Goal: Information Seeking & Learning: Learn about a topic

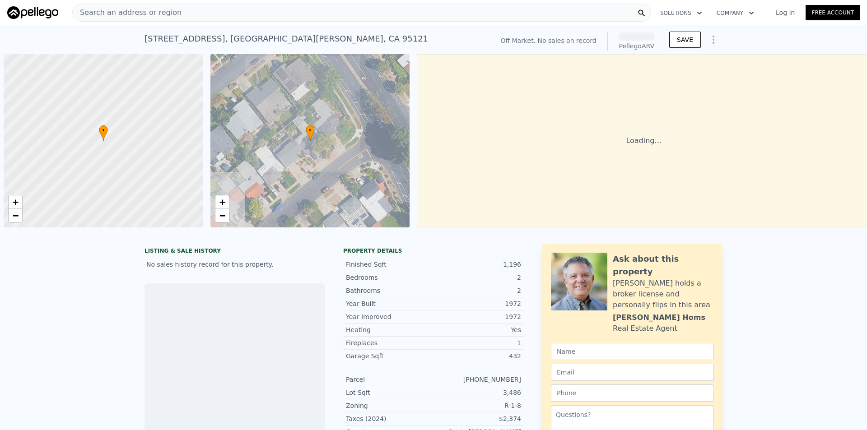
scroll to position [0, 4]
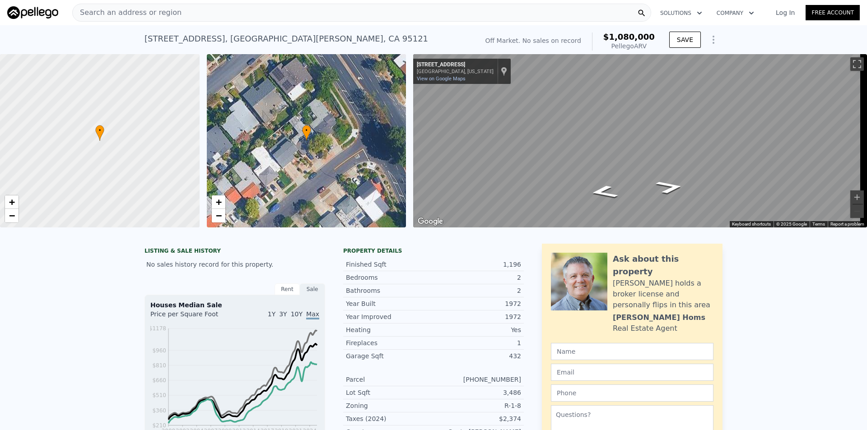
click at [123, 10] on span "Search an address or region" at bounding box center [127, 12] width 109 height 11
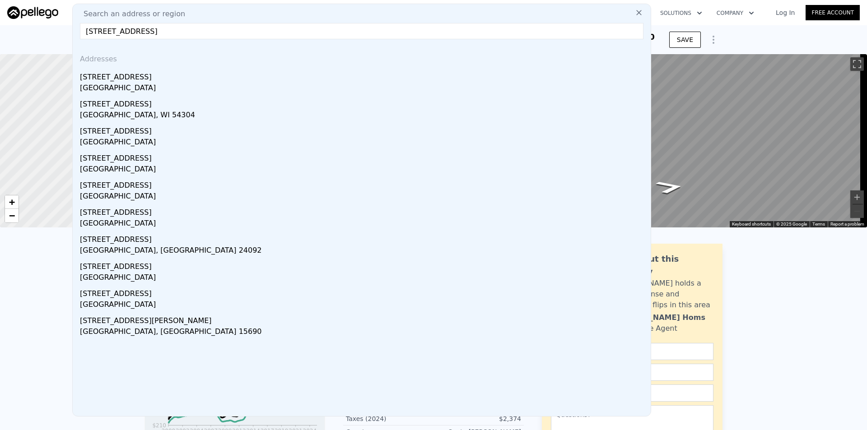
click at [158, 29] on input "[STREET_ADDRESS]" at bounding box center [362, 31] width 564 height 16
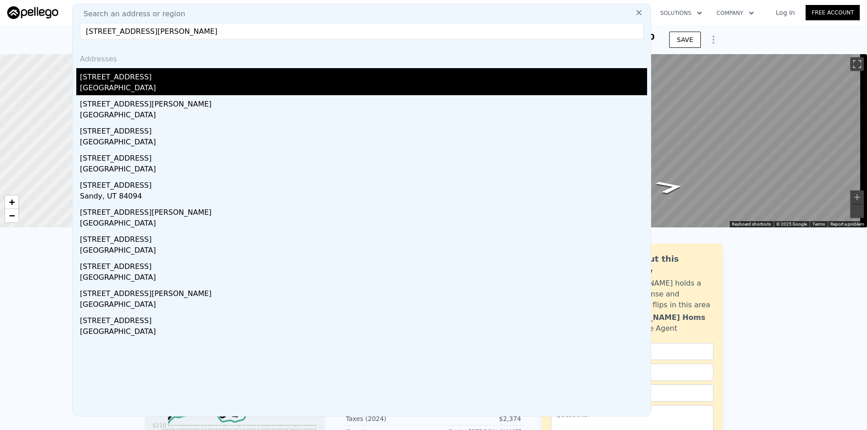
type input "[STREET_ADDRESS][PERSON_NAME]"
click at [125, 87] on div "[GEOGRAPHIC_DATA]" at bounding box center [363, 89] width 567 height 13
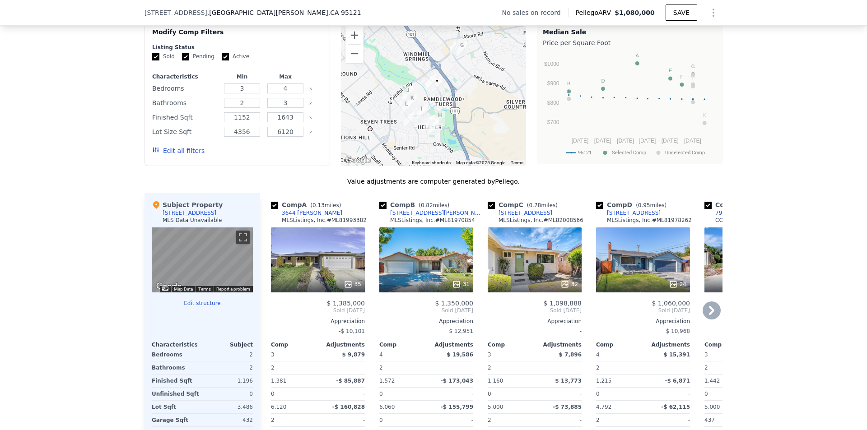
scroll to position [719, 0]
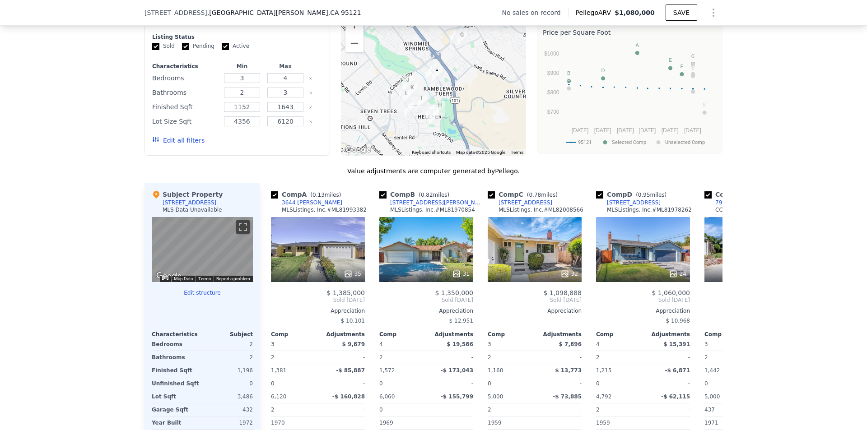
click at [765, 237] on div "We found 12 sales that match your search Filters Map Prices Modify Comp Filters…" at bounding box center [433, 235] width 867 height 509
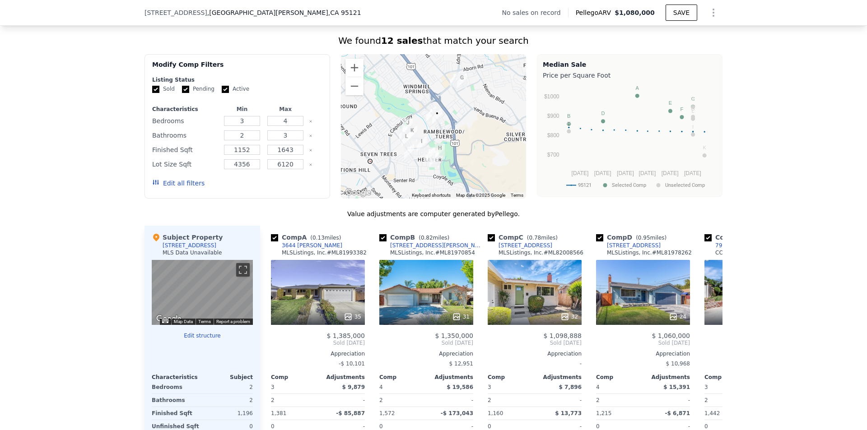
scroll to position [677, 0]
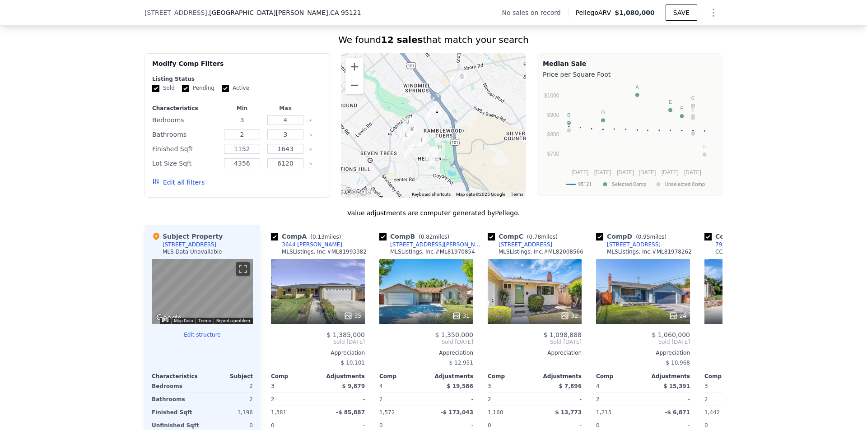
click at [252, 125] on input "3" at bounding box center [242, 120] width 36 height 10
type input "2"
click at [286, 125] on input "4" at bounding box center [285, 120] width 36 height 10
type input "3"
click at [254, 137] on div "2" at bounding box center [242, 134] width 40 height 13
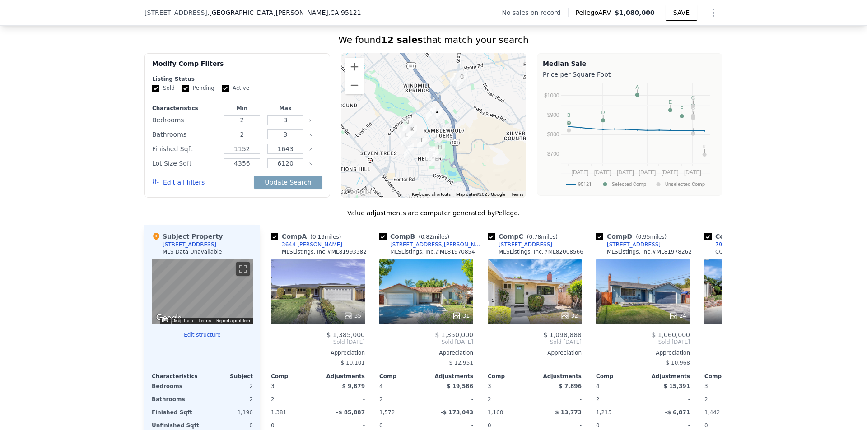
click at [250, 140] on input "2" at bounding box center [242, 135] width 36 height 10
type input "1"
click at [285, 140] on input "3" at bounding box center [285, 135] width 36 height 10
type input "2"
click at [254, 153] on input "1152" at bounding box center [242, 149] width 36 height 10
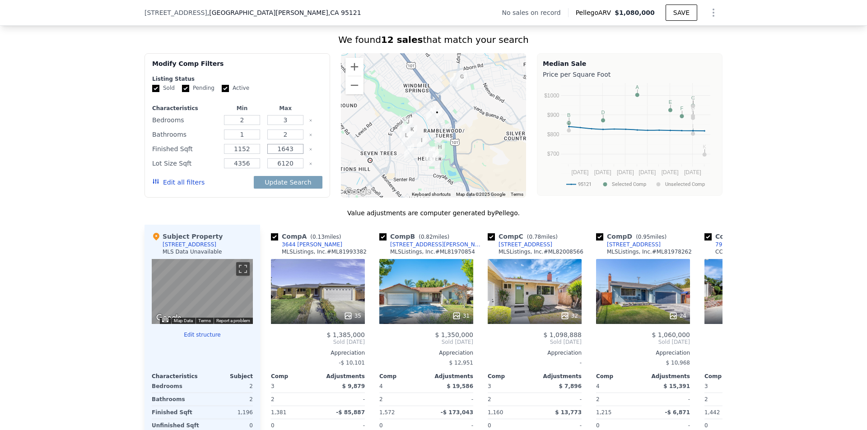
click at [289, 154] on input "1643" at bounding box center [285, 149] width 36 height 10
type input "1200"
drag, startPoint x: 251, startPoint y: 154, endPoint x: 227, endPoint y: 154, distance: 24.4
click at [227, 154] on input "1152" at bounding box center [242, 149] width 36 height 10
type input "1000"
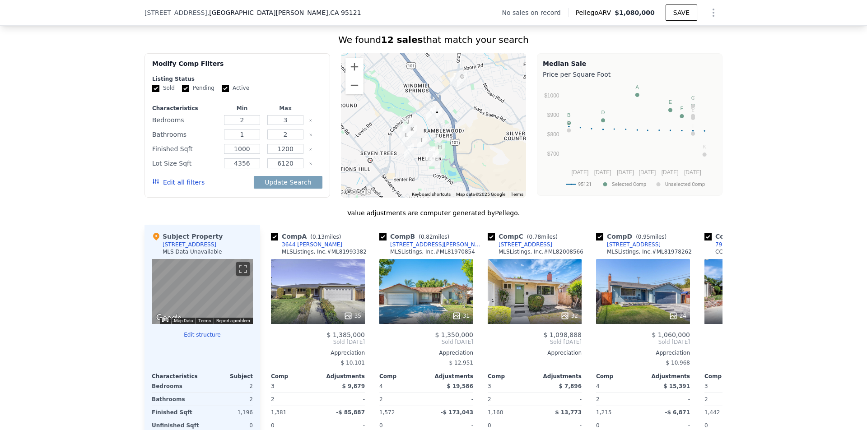
click at [233, 191] on div "Edit all filters Update Search" at bounding box center [237, 182] width 170 height 25
click at [273, 187] on button "Update Search" at bounding box center [288, 182] width 68 height 13
checkbox input "false"
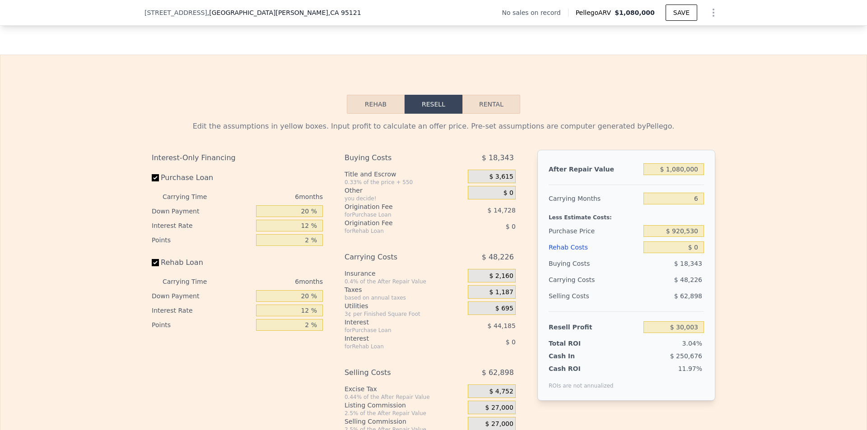
scroll to position [1216, 0]
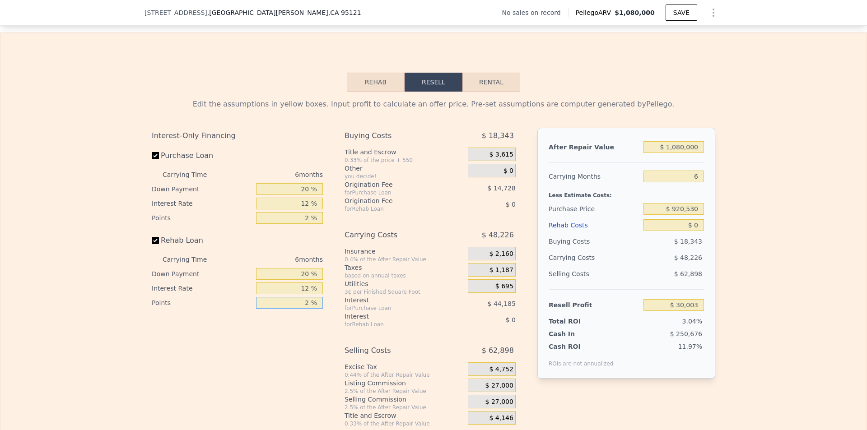
click at [307, 309] on input "2 %" at bounding box center [289, 303] width 67 height 12
click at [298, 324] on div "Interest-Only Financing Purchase Loan Carrying Time 6 months Down Payment 20 % …" at bounding box center [241, 278] width 178 height 300
click at [307, 309] on input "text" at bounding box center [289, 303] width 67 height 12
type input "2.0 %"
click at [303, 327] on div "Interest-Only Financing Purchase Loan Carrying Time 6 months Down Payment 20 % …" at bounding box center [241, 278] width 178 height 300
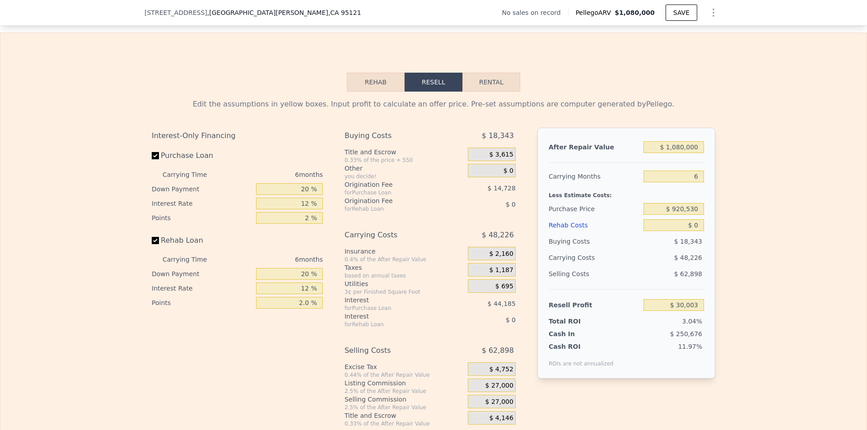
click at [363, 91] on button "Rehab" at bounding box center [376, 82] width 58 height 19
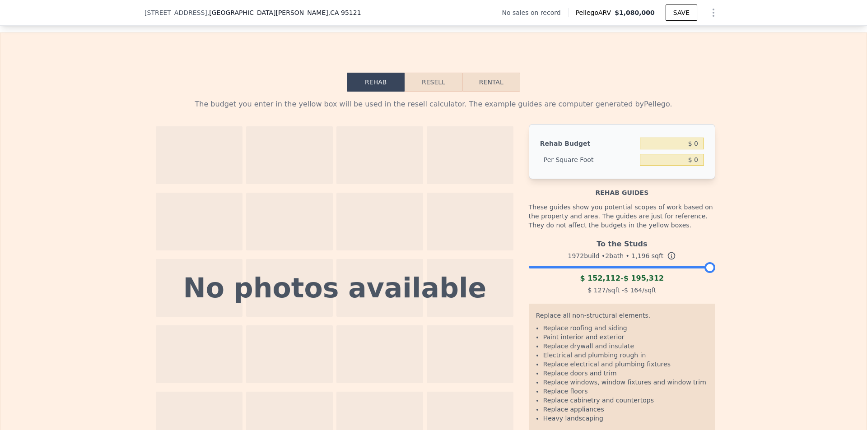
click at [424, 88] on button "Resell" at bounding box center [433, 82] width 57 height 19
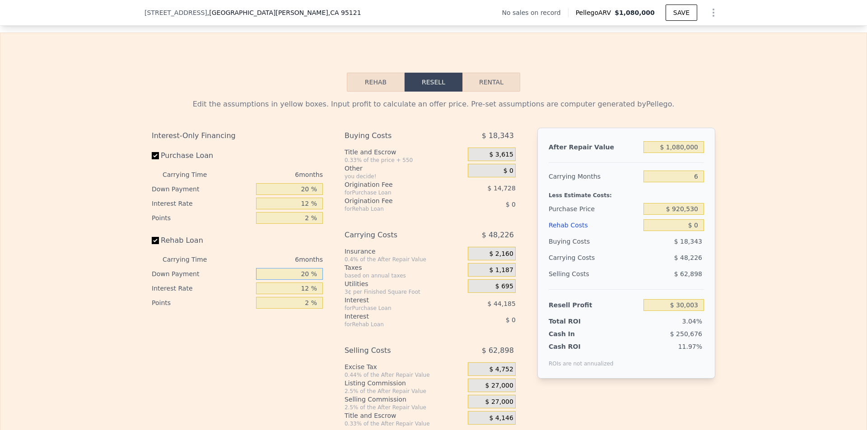
click at [306, 280] on input "20 %" at bounding box center [289, 274] width 67 height 12
type input "2 %"
type input "0 %"
click at [322, 340] on div "Interest-Only Financing Purchase Loan Carrying Time 6 months Down Payment 20 % …" at bounding box center [241, 278] width 178 height 300
click at [307, 210] on input "12 %" at bounding box center [289, 204] width 67 height 12
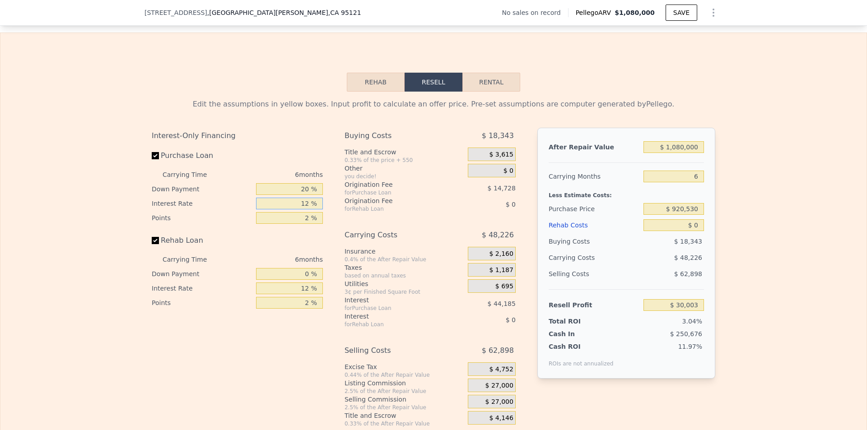
type input "1 %"
type input "$ 70,503"
type input "10 %"
type input "$ 37,365"
type input "1 %"
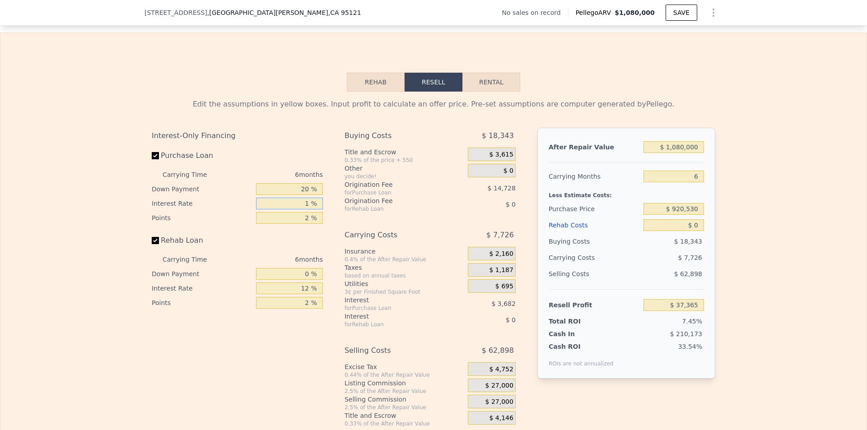
type input "$ 70,503"
type input "12 %"
type input "$ 30,003"
click at [298, 372] on div "Interest-Only Financing Purchase Loan Carrying Time 6 months Down Payment 20 % …" at bounding box center [241, 278] width 178 height 300
click at [380, 89] on button "Rehab" at bounding box center [376, 82] width 58 height 19
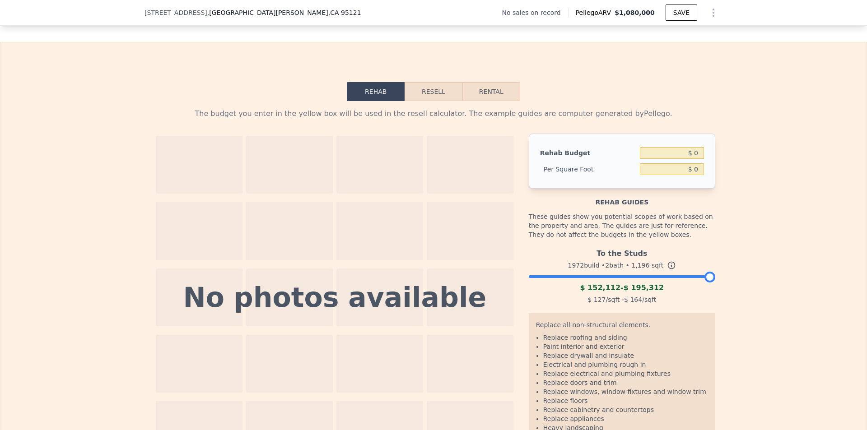
scroll to position [1171, 0]
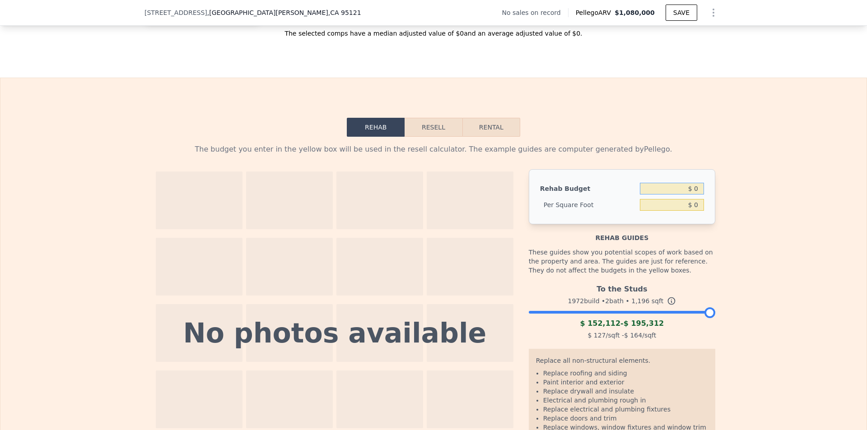
click at [699, 195] on input "$ 0" at bounding box center [672, 189] width 64 height 12
type input "$ 100"
click at [686, 211] on input "$ 0" at bounding box center [672, 205] width 64 height 12
click at [699, 210] on input "$ 0.08" at bounding box center [672, 205] width 64 height 12
click at [698, 194] on input "$ 100" at bounding box center [672, 189] width 64 height 12
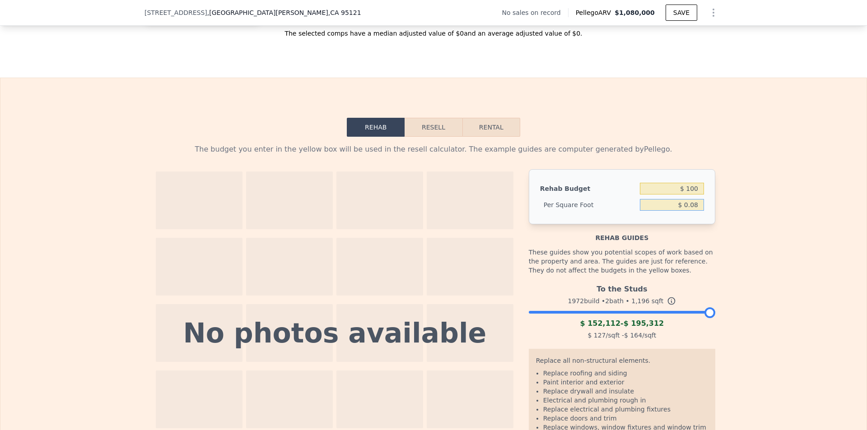
click at [700, 207] on input "$ 0.08" at bounding box center [672, 205] width 64 height 12
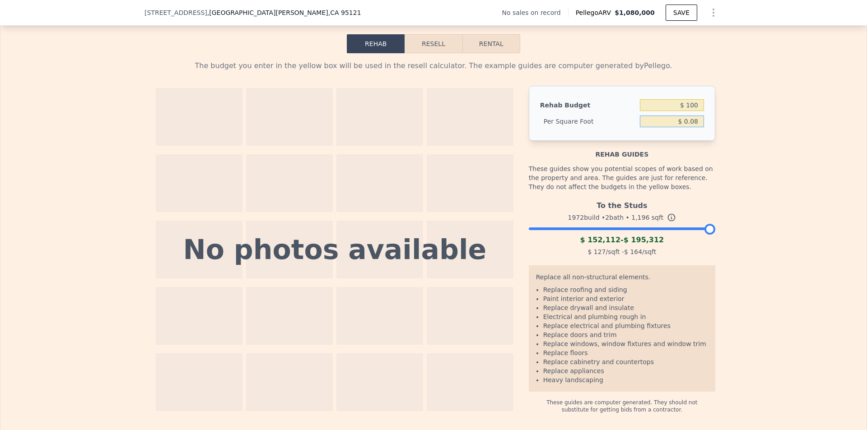
scroll to position [1261, 0]
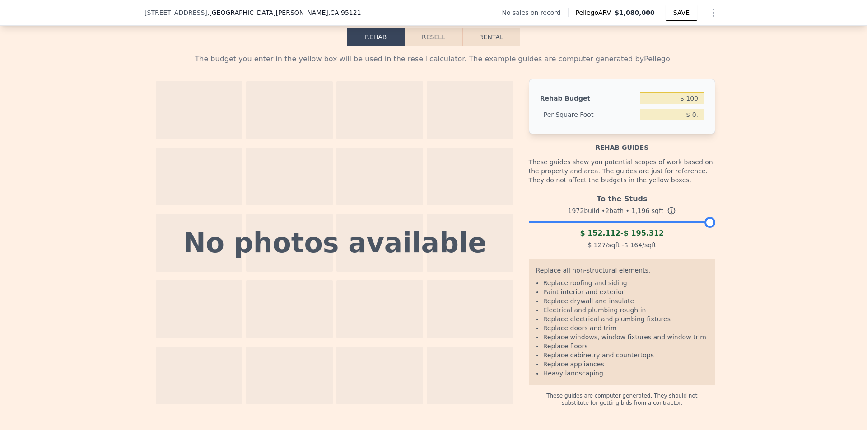
click at [696, 121] on input "$ 0." at bounding box center [672, 115] width 64 height 12
type input "$ 0."
click at [696, 104] on input "$ 100" at bounding box center [672, 99] width 64 height 12
type input "$ 0"
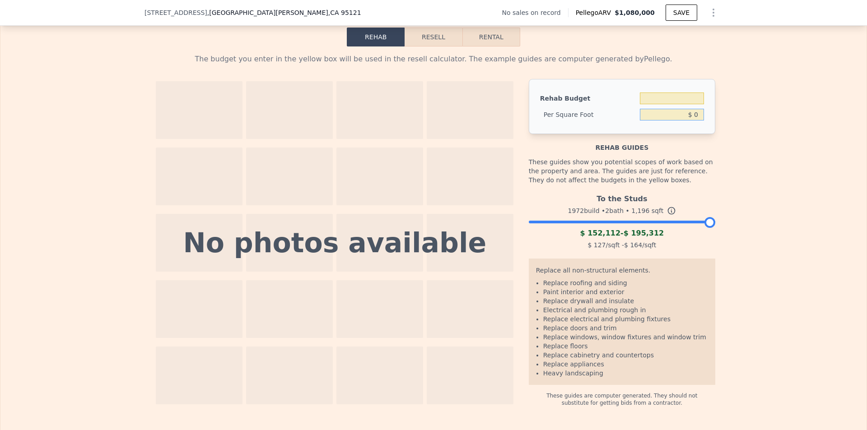
click at [699, 120] on input "$ 0" at bounding box center [672, 115] width 64 height 12
type input "$ 0"
type input "$ 100"
click at [722, 154] on div "The budget you enter in the yellow box will be used in the resell calculator. T…" at bounding box center [433, 227] width 866 height 360
type input "$ 119,600"
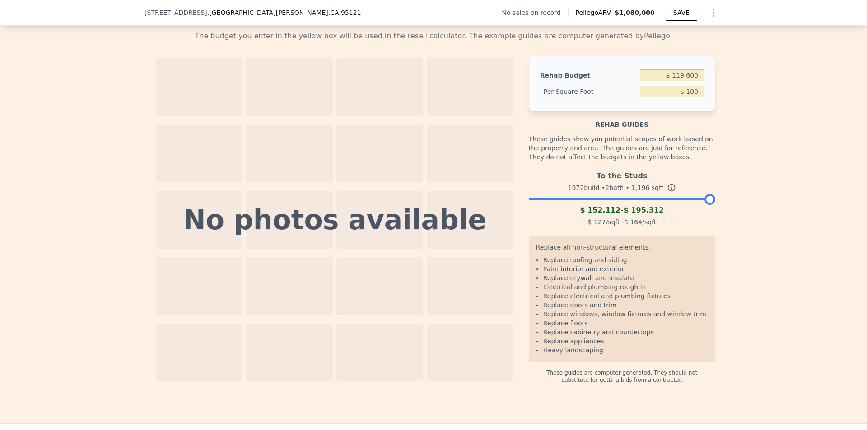
scroll to position [1306, 0]
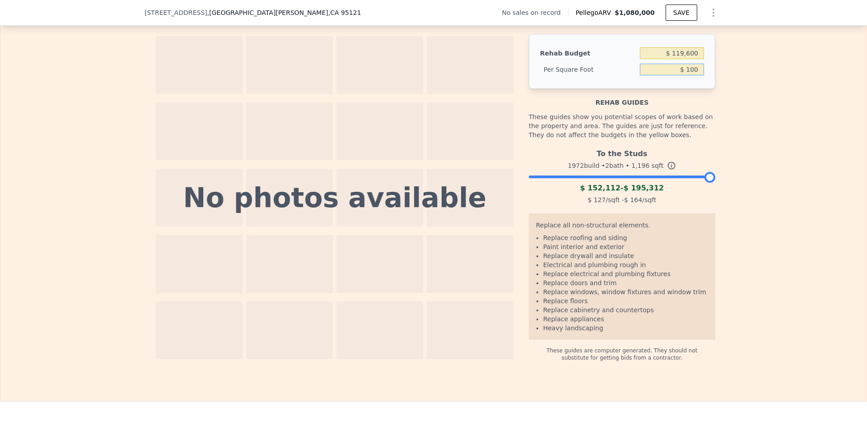
click at [696, 75] on input "$ 100" at bounding box center [672, 70] width 64 height 12
type input "$ 125"
click at [726, 143] on div "The budget you enter in the yellow box will be used in the resell calculator. T…" at bounding box center [433, 181] width 866 height 360
type input "$ 149,500"
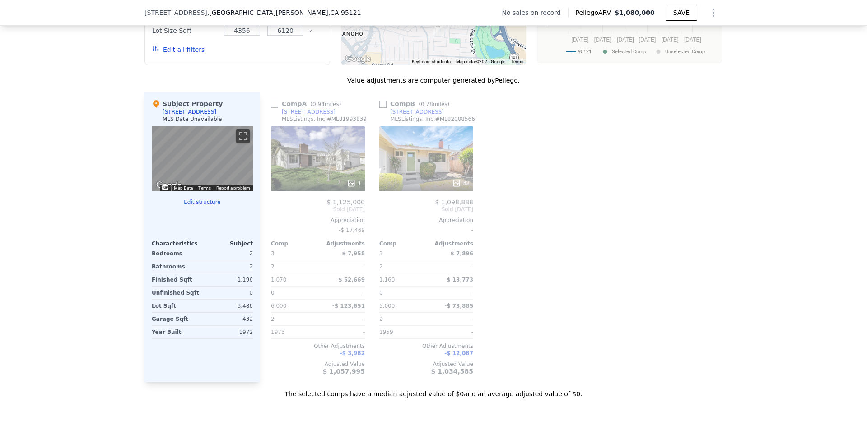
scroll to position [810, 0]
click at [379, 108] on input "checkbox" at bounding box center [382, 104] width 7 height 7
checkbox input "true"
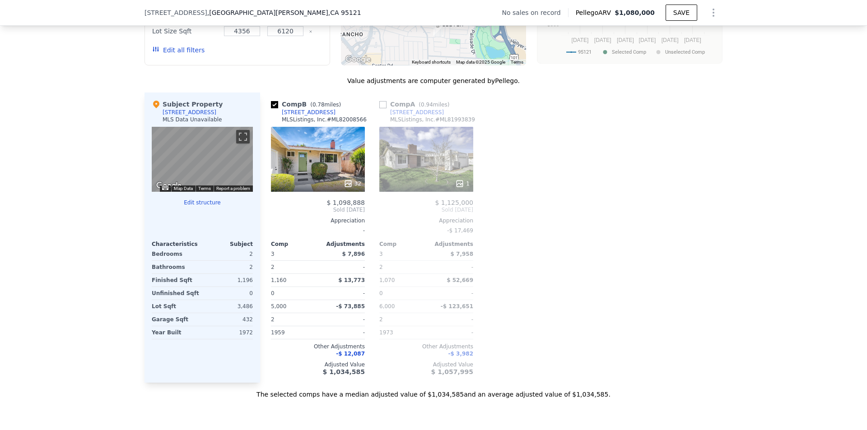
click at [379, 108] on input "checkbox" at bounding box center [382, 104] width 7 height 7
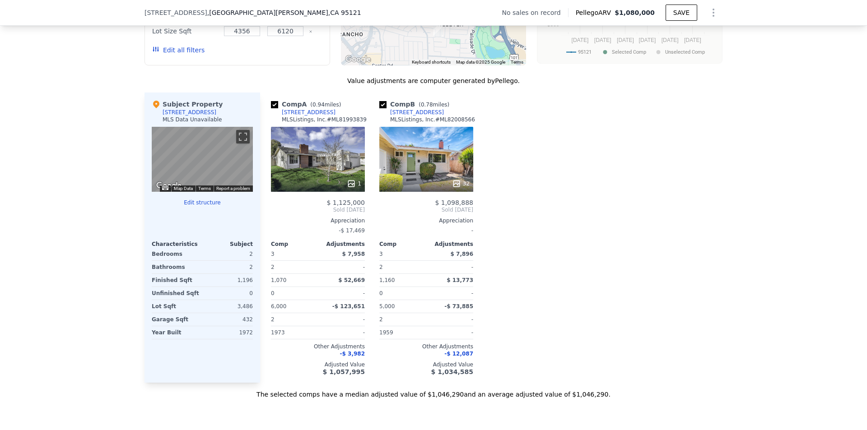
click at [271, 108] on input "checkbox" at bounding box center [274, 104] width 7 height 7
checkbox input "false"
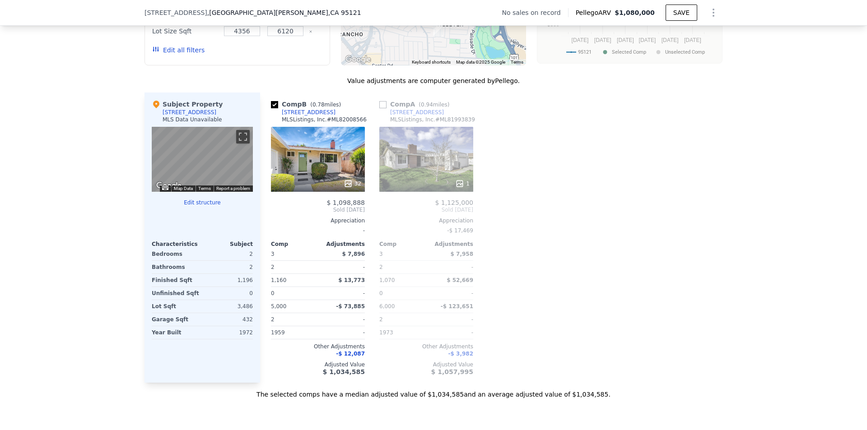
click at [274, 108] on input "checkbox" at bounding box center [274, 104] width 7 height 7
click at [271, 108] on input "checkbox" at bounding box center [274, 104] width 7 height 7
checkbox input "true"
click at [379, 108] on input "checkbox" at bounding box center [382, 104] width 7 height 7
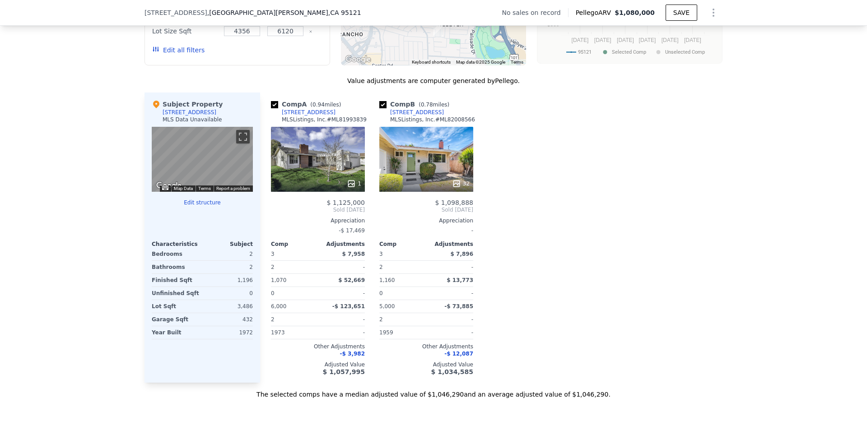
click at [272, 108] on input "checkbox" at bounding box center [274, 104] width 7 height 7
checkbox input "false"
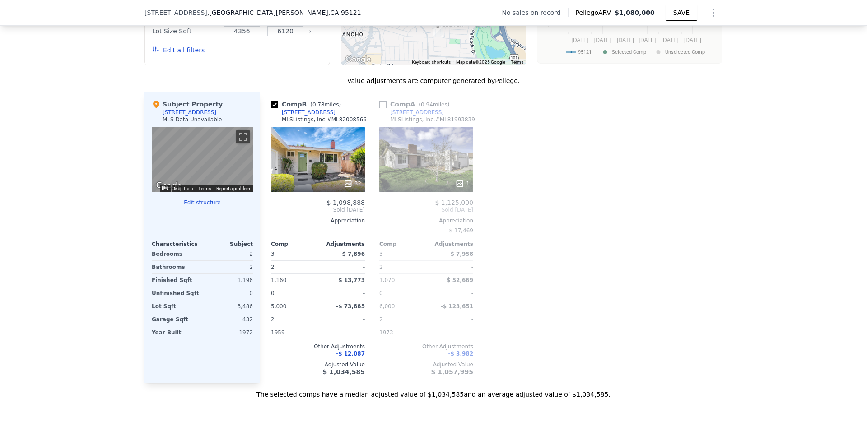
click at [379, 108] on input "checkbox" at bounding box center [382, 104] width 7 height 7
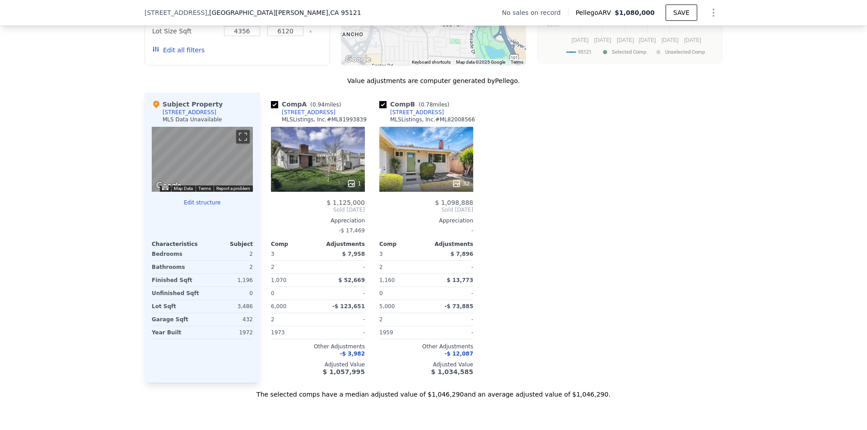
click at [271, 108] on input "checkbox" at bounding box center [274, 104] width 7 height 7
checkbox input "false"
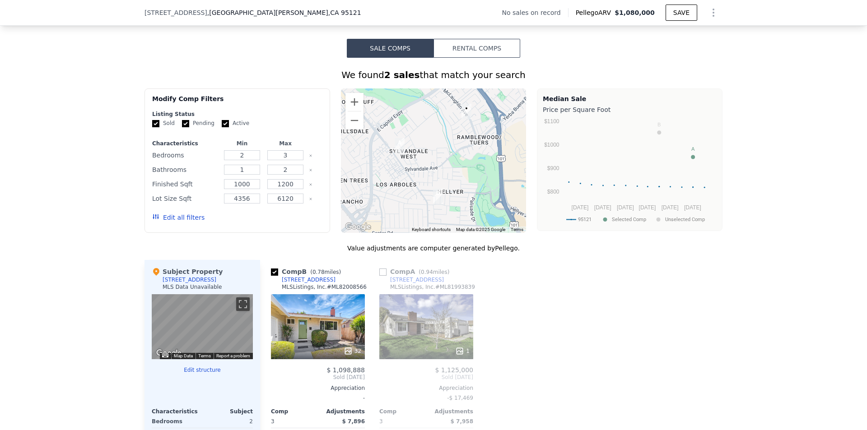
scroll to position [629, 0]
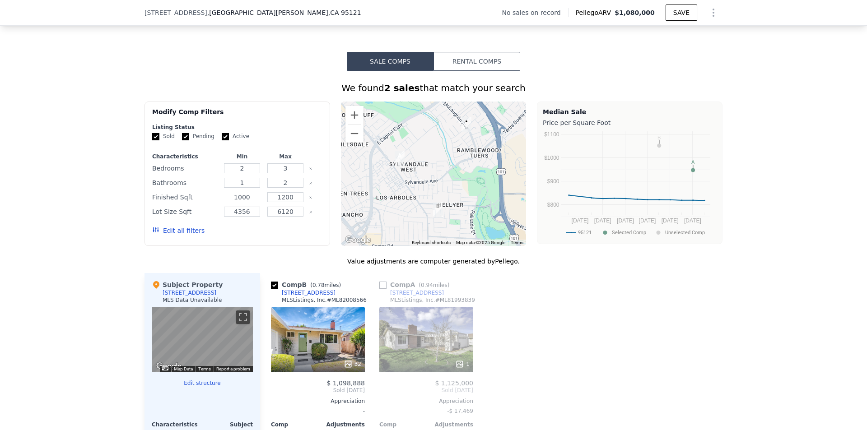
drag, startPoint x: 247, startPoint y: 202, endPoint x: 215, endPoint y: 214, distance: 34.6
click at [228, 202] on input "1000" at bounding box center [242, 197] width 36 height 10
drag, startPoint x: 244, startPoint y: 205, endPoint x: 219, endPoint y: 208, distance: 25.4
click at [222, 204] on div "90" at bounding box center [242, 197] width 40 height 13
type input "80"
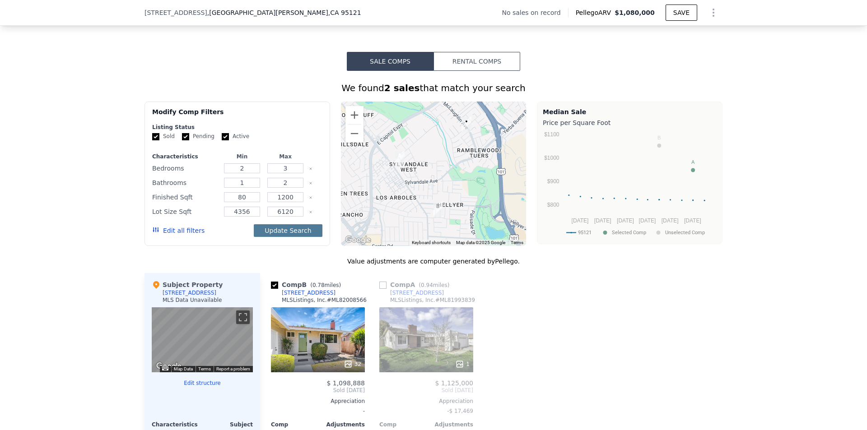
click at [284, 236] on button "Update Search" at bounding box center [288, 230] width 68 height 13
click at [248, 202] on input "80" at bounding box center [242, 197] width 36 height 10
checkbox input "false"
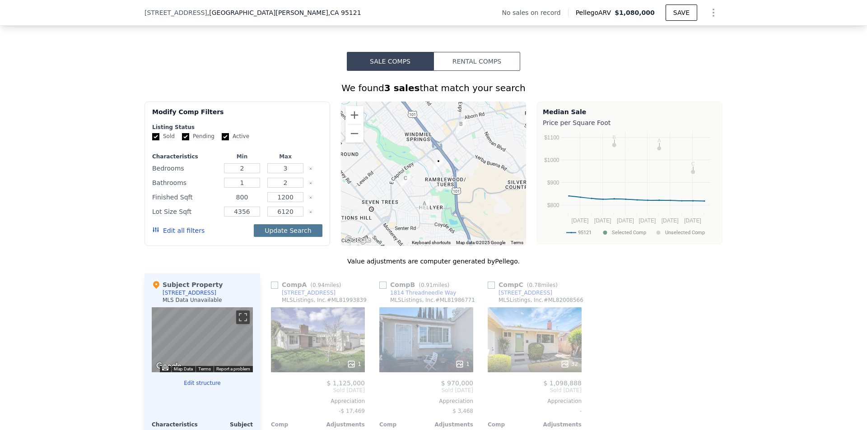
type input "800"
click at [281, 235] on button "Update Search" at bounding box center [288, 230] width 68 height 13
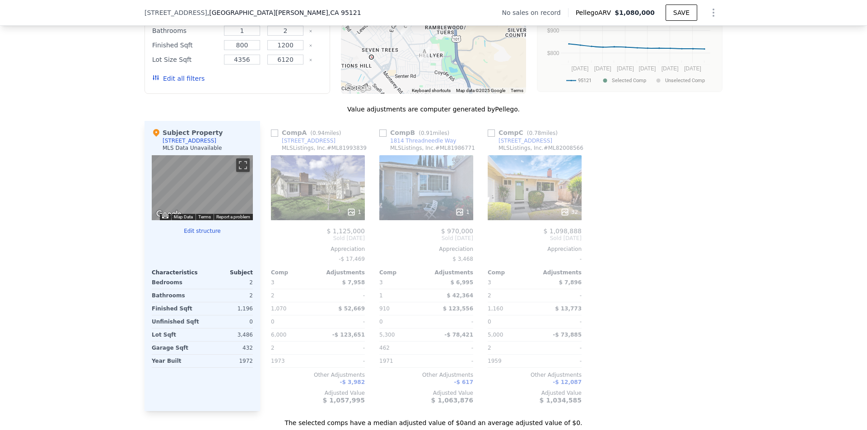
scroll to position [674, 0]
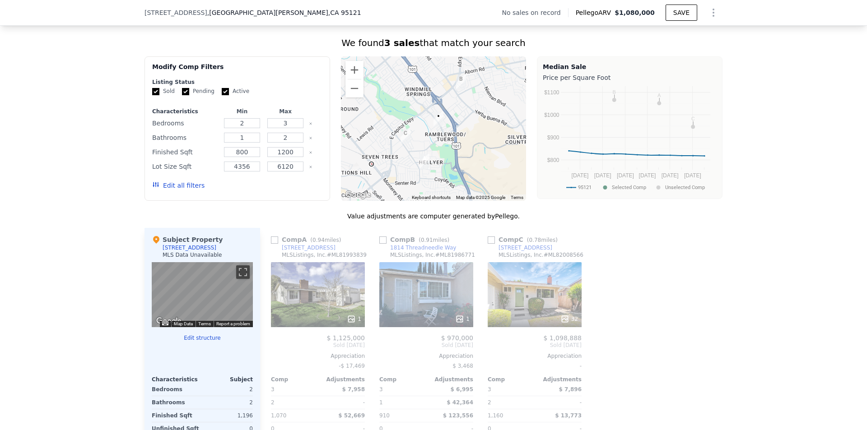
drag, startPoint x: 271, startPoint y: 248, endPoint x: 304, endPoint y: 251, distance: 32.6
click at [271, 244] on input "checkbox" at bounding box center [274, 240] width 7 height 7
checkbox input "true"
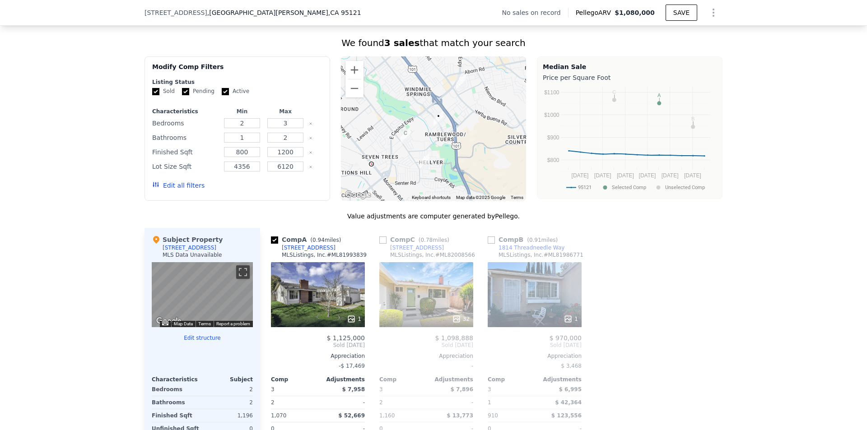
click at [382, 244] on input "checkbox" at bounding box center [382, 240] width 7 height 7
checkbox input "true"
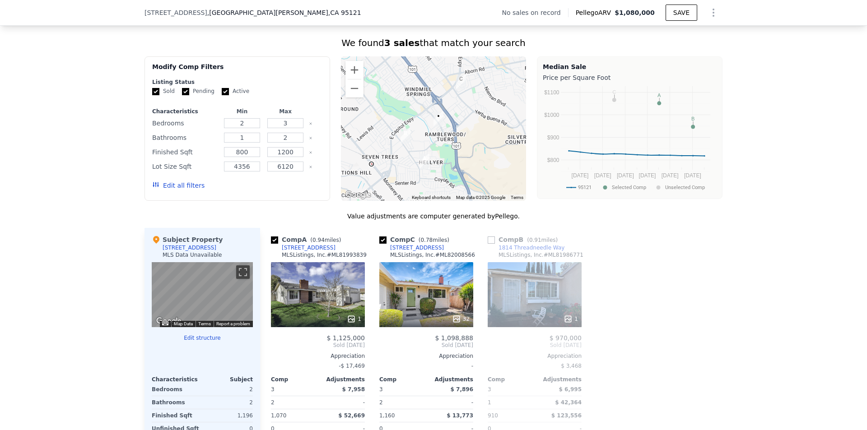
click at [489, 244] on input "checkbox" at bounding box center [491, 240] width 7 height 7
checkbox input "true"
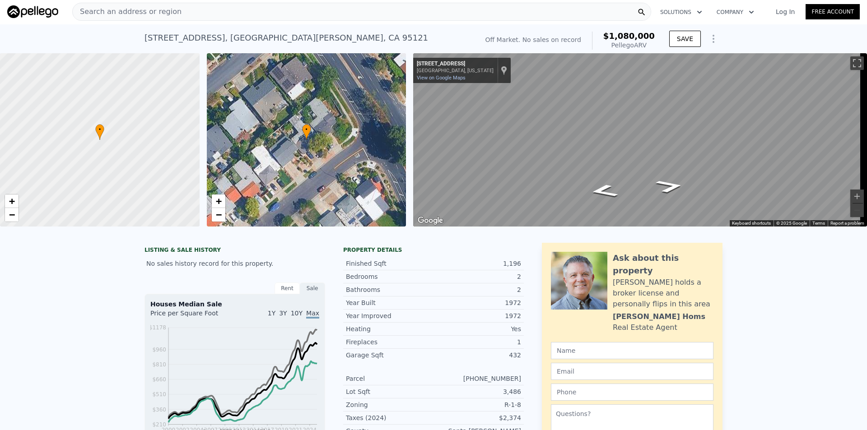
scroll to position [0, 0]
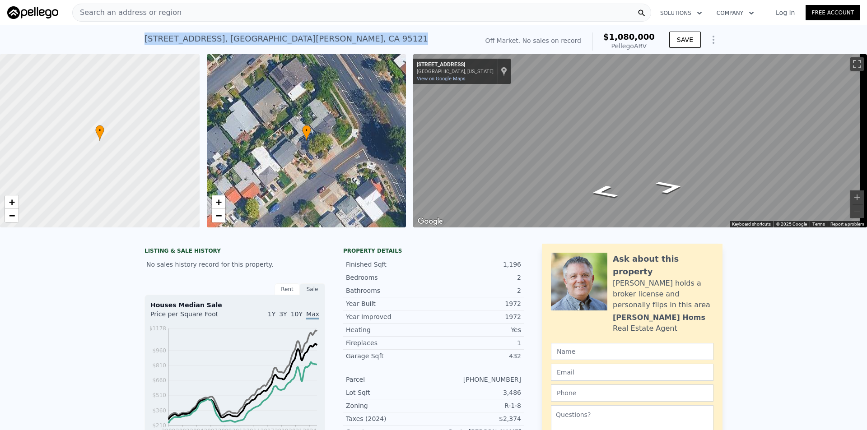
drag, startPoint x: 141, startPoint y: 40, endPoint x: 284, endPoint y: 42, distance: 143.2
click at [284, 42] on div "[STREET_ADDRESS] No sales on record (~ARV $1.080m )" at bounding box center [309, 41] width 330 height 25
copy div "[STREET_ADDRESS]"
type input "3"
type input "4"
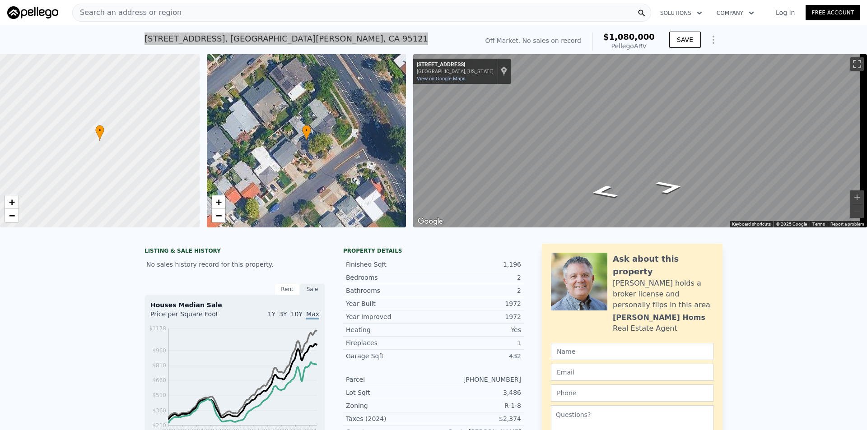
type input "2"
type input "3"
type input "1152"
type input "1643"
type input "$ 0"
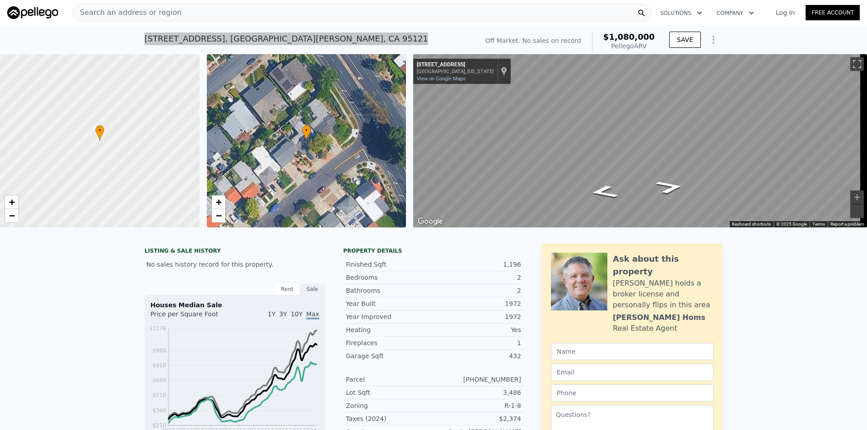
type input "$ 0"
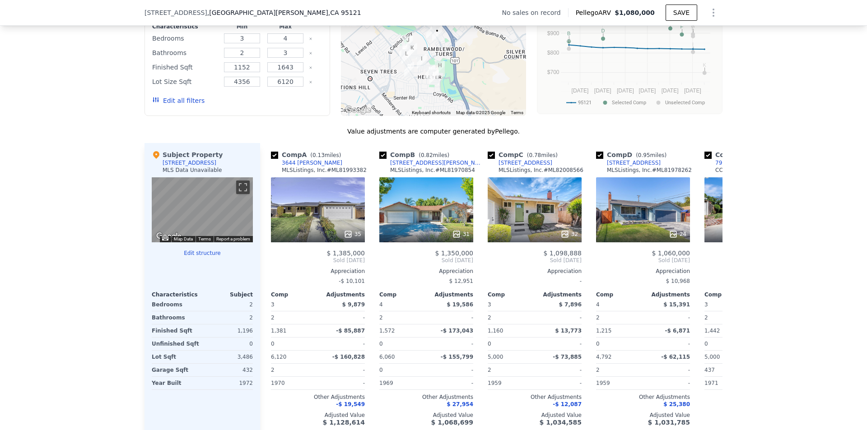
scroll to position [764, 0]
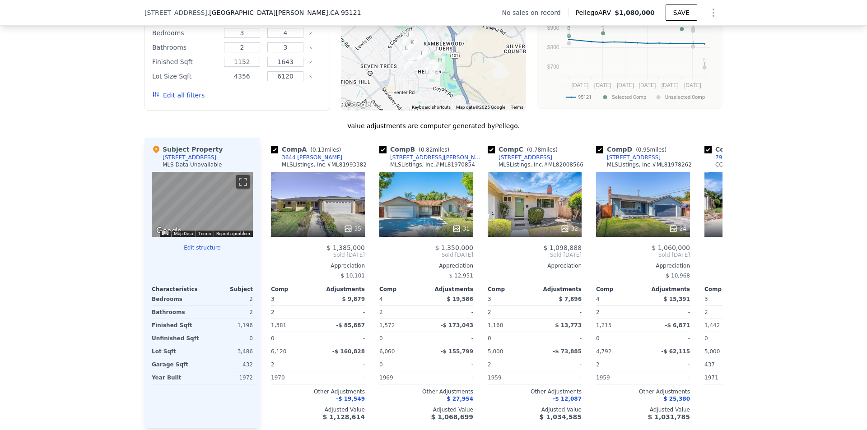
drag, startPoint x: 246, startPoint y: 82, endPoint x: 221, endPoint y: 87, distance: 25.2
click at [224, 81] on input "4356" at bounding box center [242, 76] width 36 height 10
drag, startPoint x: 247, startPoint y: 85, endPoint x: 231, endPoint y: 82, distance: 17.0
click at [231, 81] on input "30" at bounding box center [242, 76] width 36 height 10
type input "3000"
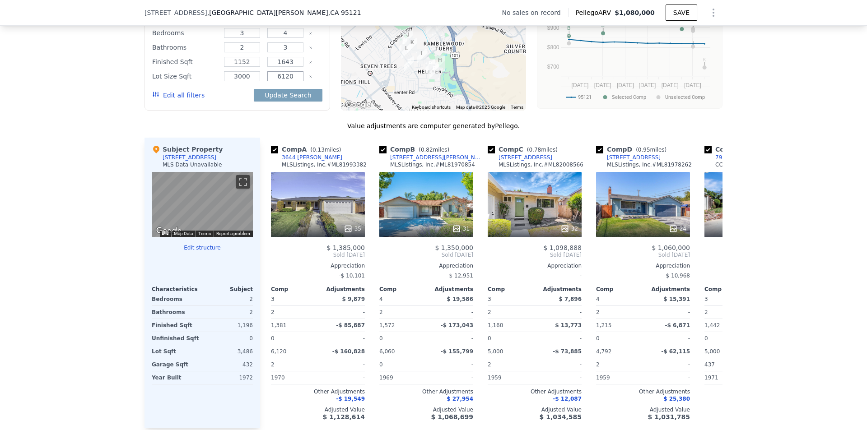
drag, startPoint x: 291, startPoint y: 84, endPoint x: 270, endPoint y: 83, distance: 21.7
click at [270, 81] on input "6120" at bounding box center [285, 76] width 36 height 10
type input "4000"
click at [291, 102] on button "Update Search" at bounding box center [288, 95] width 68 height 13
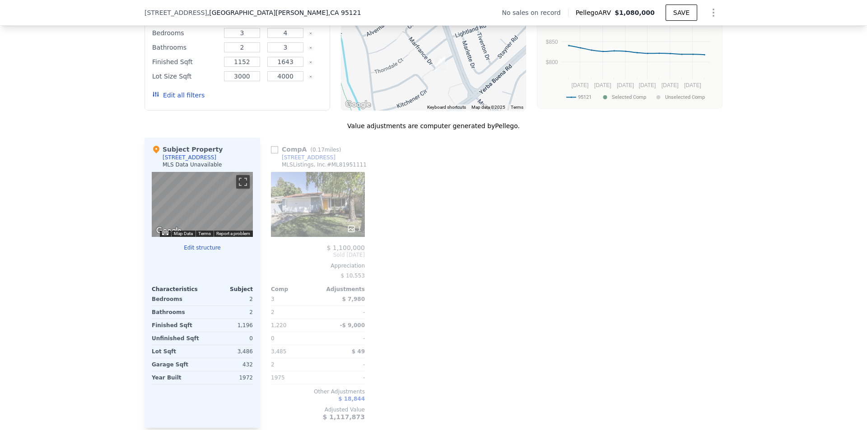
click at [309, 225] on div "1" at bounding box center [318, 204] width 94 height 65
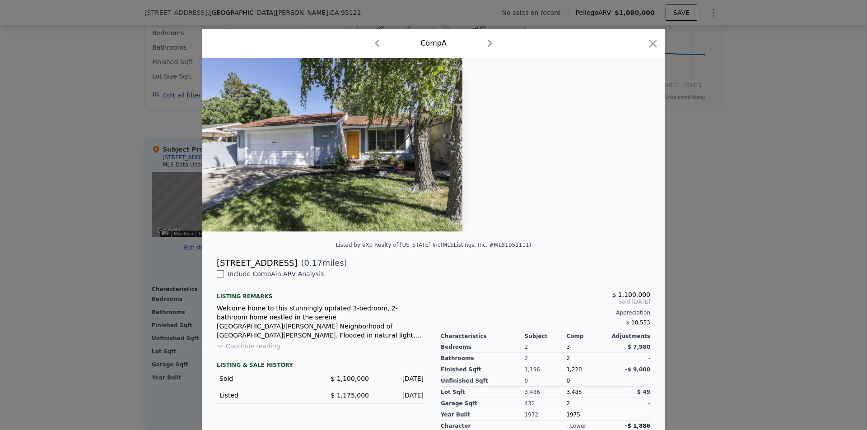
click at [485, 44] on icon "button" at bounding box center [490, 43] width 14 height 14
click at [651, 42] on icon "button" at bounding box center [653, 44] width 8 height 8
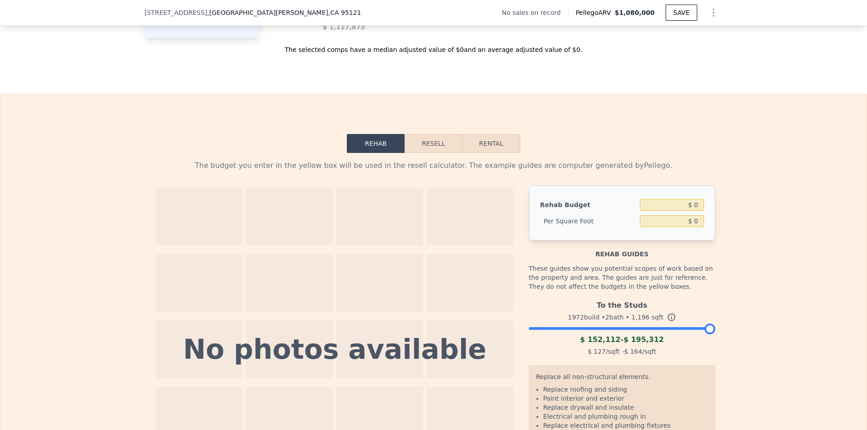
scroll to position [1174, 0]
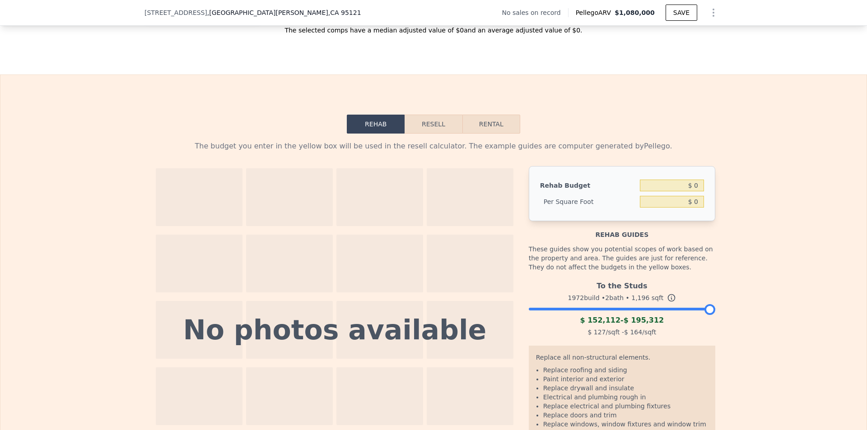
click at [432, 126] on button "Resell" at bounding box center [433, 124] width 57 height 19
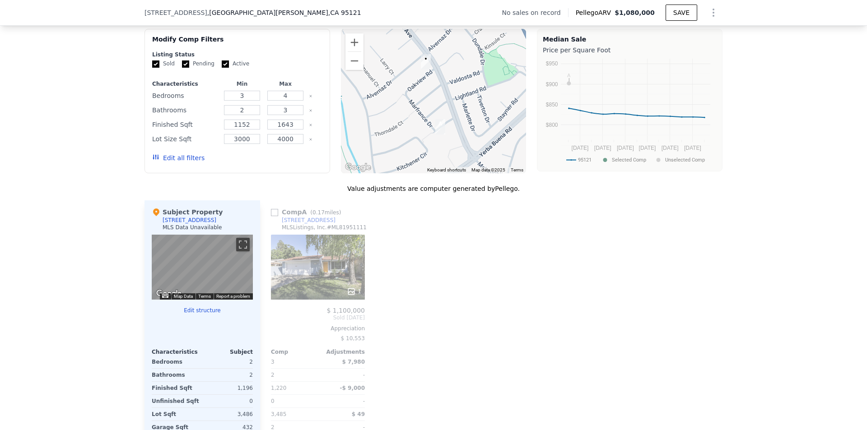
scroll to position [677, 0]
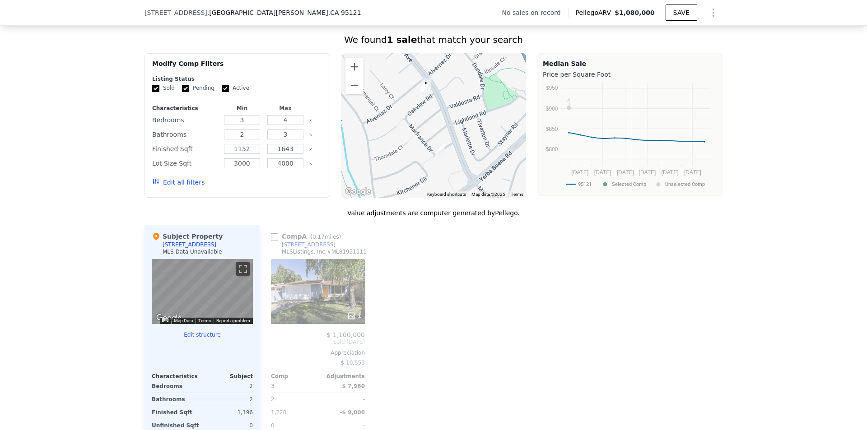
click at [272, 241] on input "checkbox" at bounding box center [274, 236] width 7 height 7
checkbox input "true"
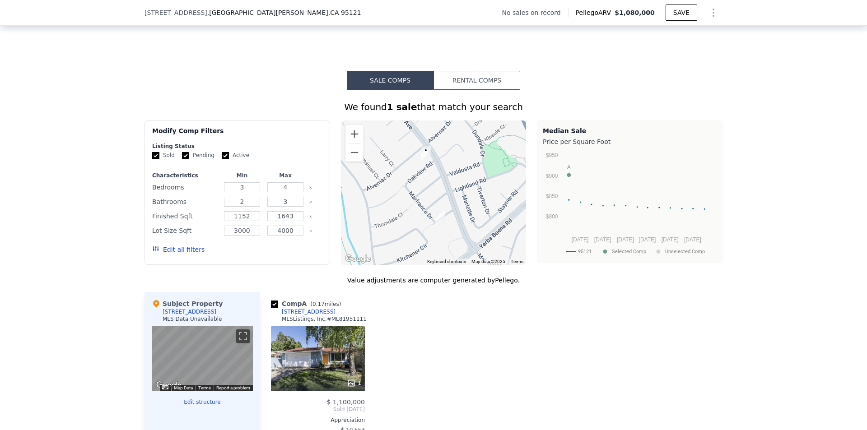
scroll to position [587, 0]
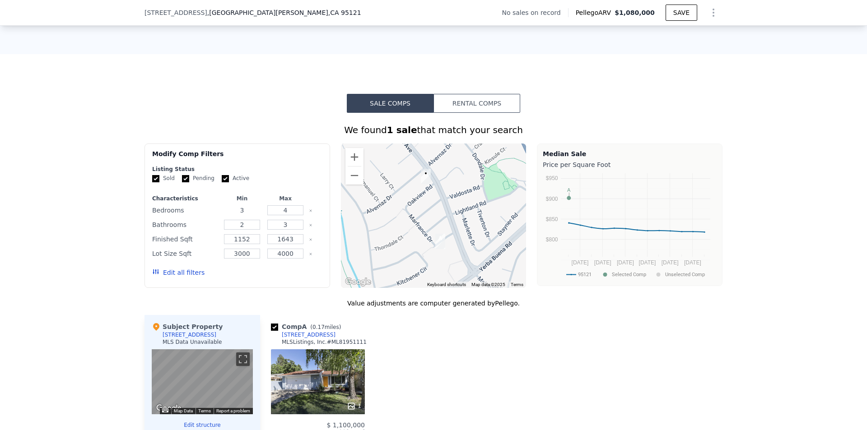
drag, startPoint x: 239, startPoint y: 219, endPoint x: 233, endPoint y: 219, distance: 6.3
click at [233, 215] on input "3" at bounding box center [242, 210] width 36 height 10
type input "2"
drag, startPoint x: 287, startPoint y: 219, endPoint x: 274, endPoint y: 218, distance: 13.2
click at [274, 215] on input "4" at bounding box center [285, 210] width 36 height 10
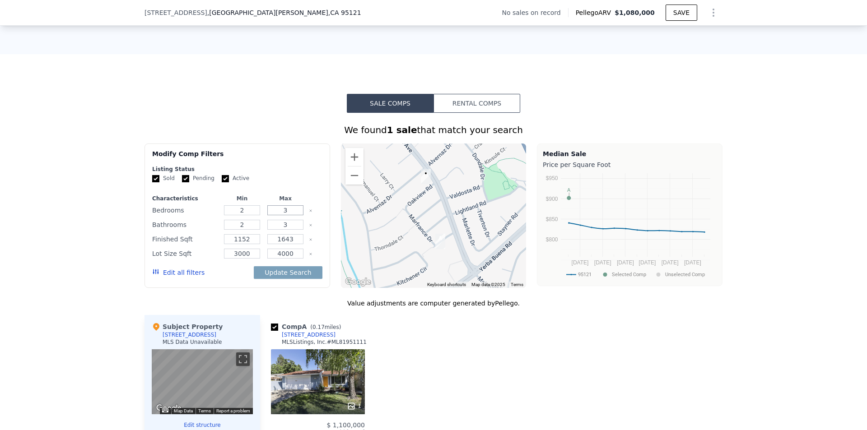
type input "3"
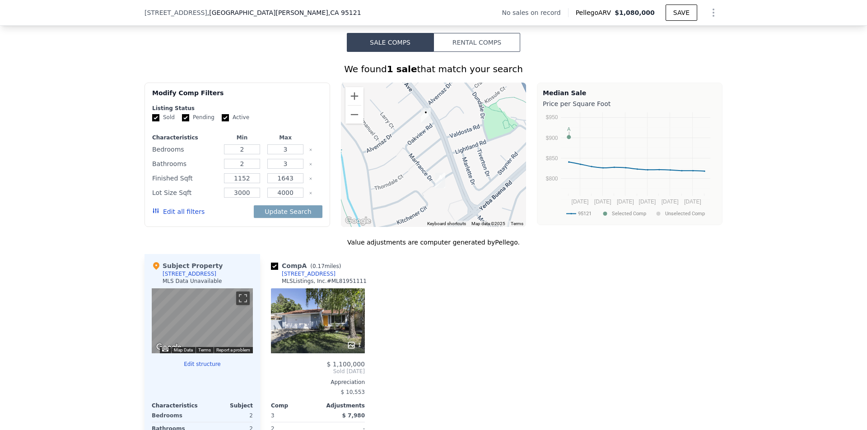
scroll to position [632, 0]
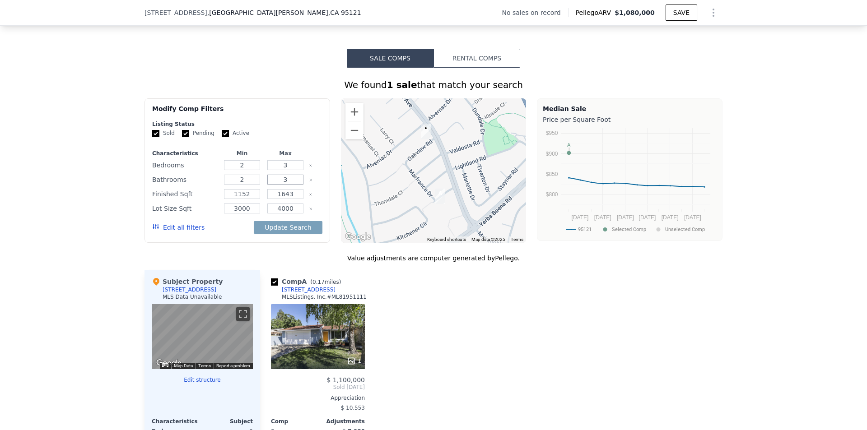
drag, startPoint x: 289, startPoint y: 185, endPoint x: 273, endPoint y: 186, distance: 16.3
click at [273, 185] on input "3" at bounding box center [285, 180] width 36 height 10
type input "2"
click at [289, 233] on button "Update Search" at bounding box center [288, 227] width 68 height 13
checkbox input "false"
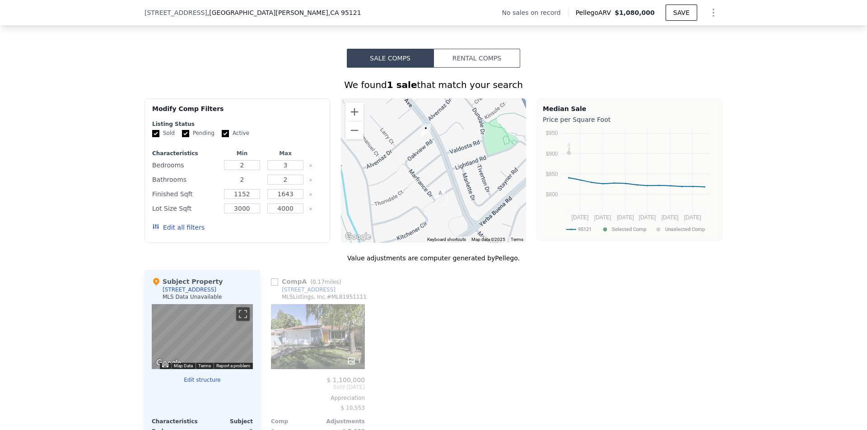
drag, startPoint x: 242, startPoint y: 188, endPoint x: 226, endPoint y: 187, distance: 16.7
click at [226, 185] on input "2" at bounding box center [242, 180] width 36 height 10
type input "1"
click at [287, 233] on button "Update Search" at bounding box center [288, 227] width 68 height 13
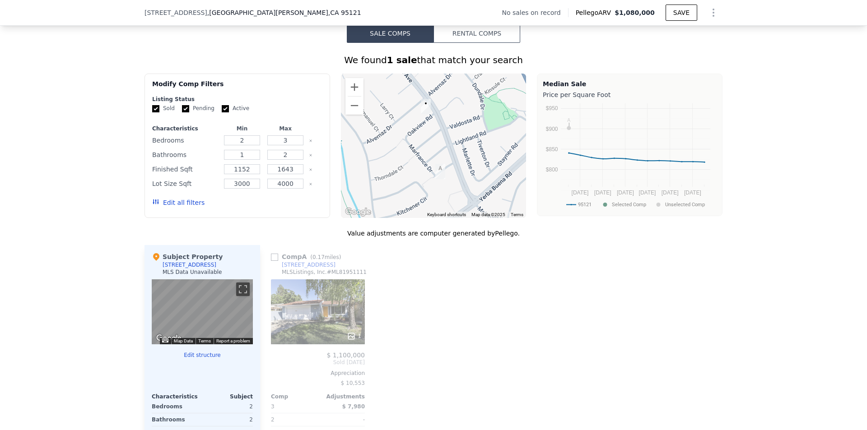
scroll to position [677, 0]
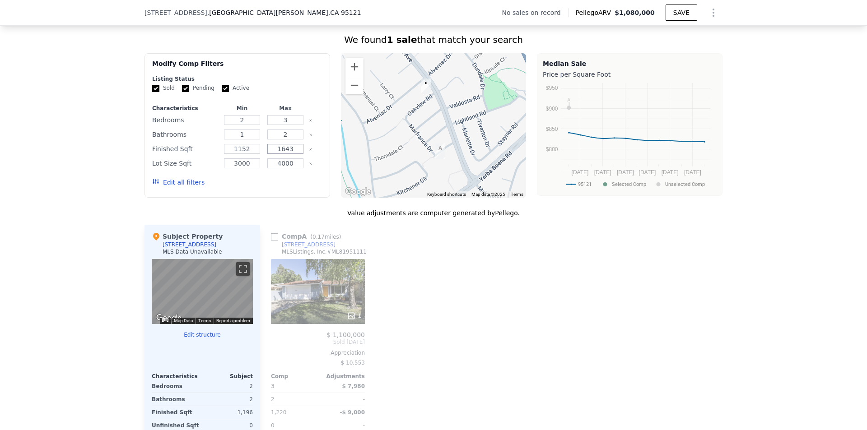
drag, startPoint x: 293, startPoint y: 156, endPoint x: 272, endPoint y: 154, distance: 20.9
click at [272, 154] on input "1643" at bounding box center [285, 149] width 36 height 10
drag, startPoint x: 247, startPoint y: 157, endPoint x: 228, endPoint y: 157, distance: 18.5
click at [228, 154] on input "1152" at bounding box center [242, 149] width 36 height 10
click at [250, 154] on input "90" at bounding box center [242, 149] width 36 height 10
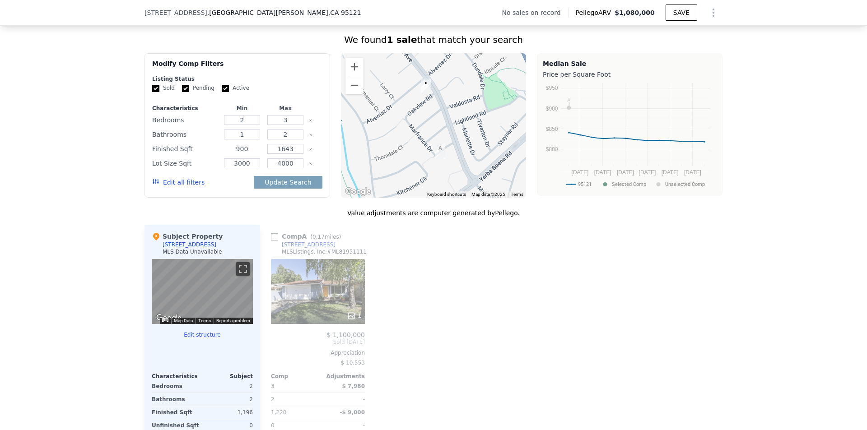
type input "900"
drag, startPoint x: 294, startPoint y: 154, endPoint x: 275, endPoint y: 157, distance: 19.2
click at [275, 154] on input "1643" at bounding box center [285, 149] width 36 height 10
click at [288, 154] on input "10" at bounding box center [285, 149] width 36 height 10
type input "1200"
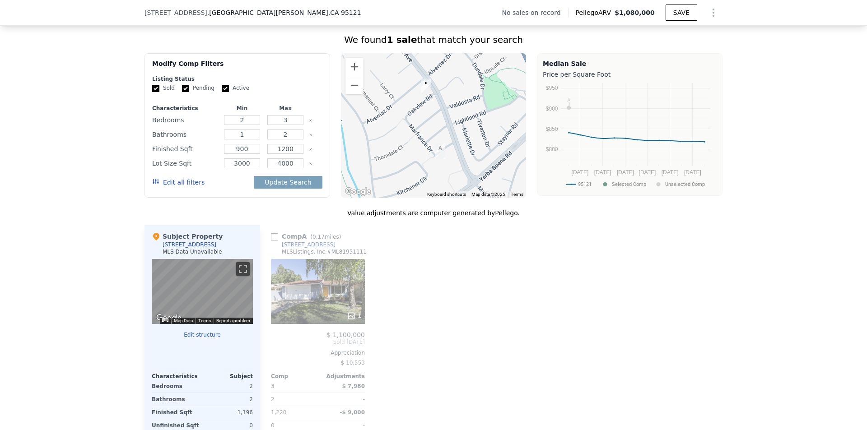
click at [335, 213] on div "We found 1 sale that match your search Filters Map Prices Modify Comp Filters L…" at bounding box center [433, 282] width 578 height 498
click at [297, 188] on button "Update Search" at bounding box center [288, 182] width 68 height 13
click at [349, 94] on button "Zoom out" at bounding box center [354, 85] width 18 height 18
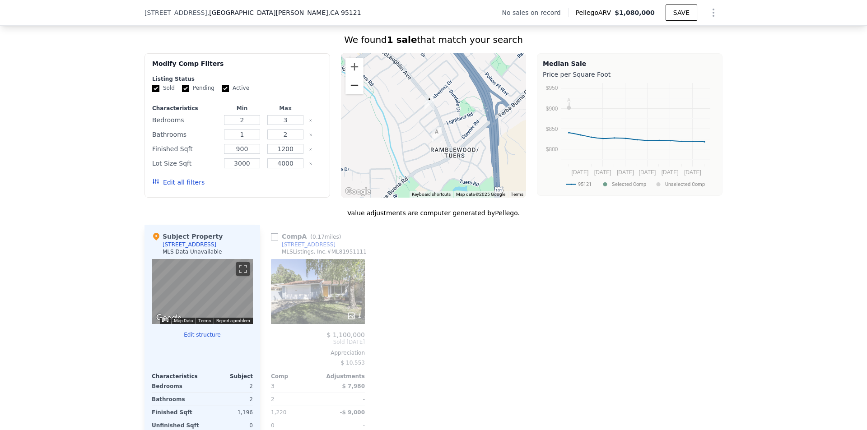
click at [349, 94] on button "Zoom out" at bounding box center [354, 85] width 18 height 18
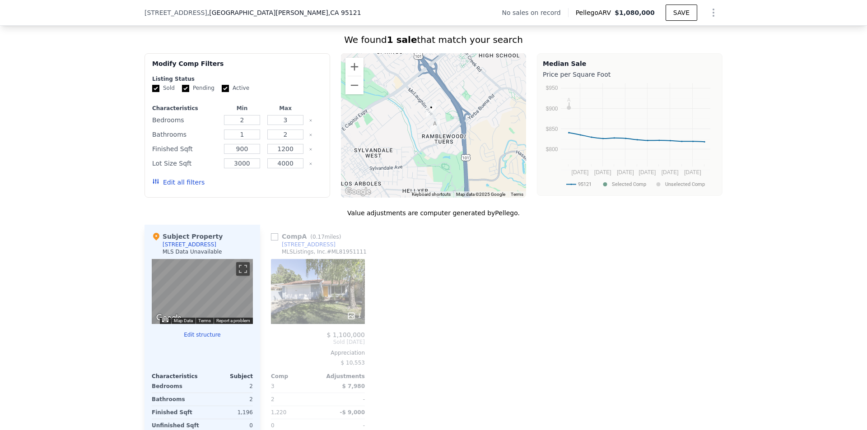
click at [427, 131] on img "1126 Beaconsfield Rd" at bounding box center [434, 127] width 17 height 23
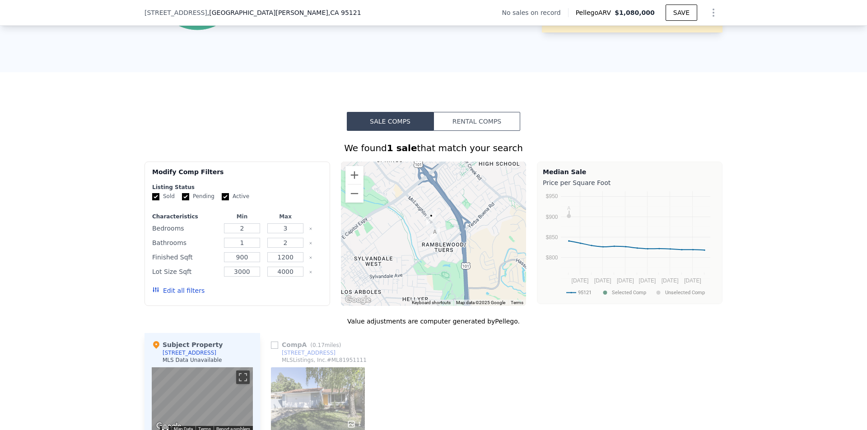
scroll to position [587, 0]
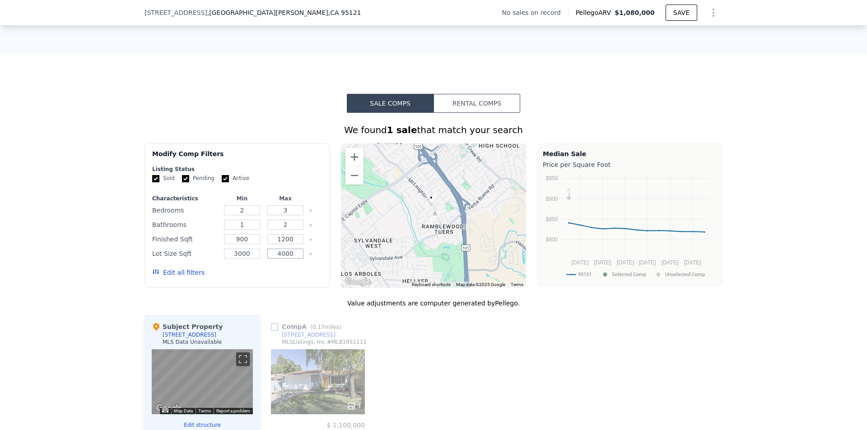
drag, startPoint x: 294, startPoint y: 260, endPoint x: 270, endPoint y: 269, distance: 25.2
click at [270, 269] on div "Characteristics Min Max Bedrooms 2 3 Bathrooms 1 2 Finished Sqft 900 1200 Lot S…" at bounding box center [237, 240] width 170 height 90
click at [289, 259] on input "50" at bounding box center [285, 254] width 36 height 10
type input "5500"
click at [288, 278] on button "Update Search" at bounding box center [288, 272] width 68 height 13
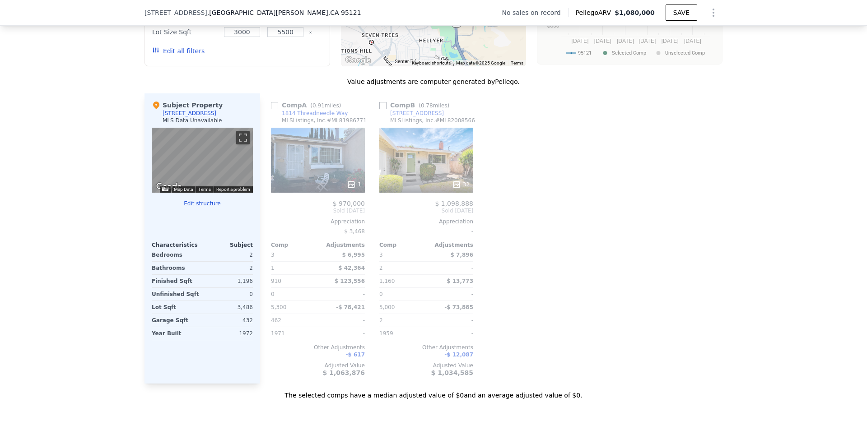
scroll to position [813, 0]
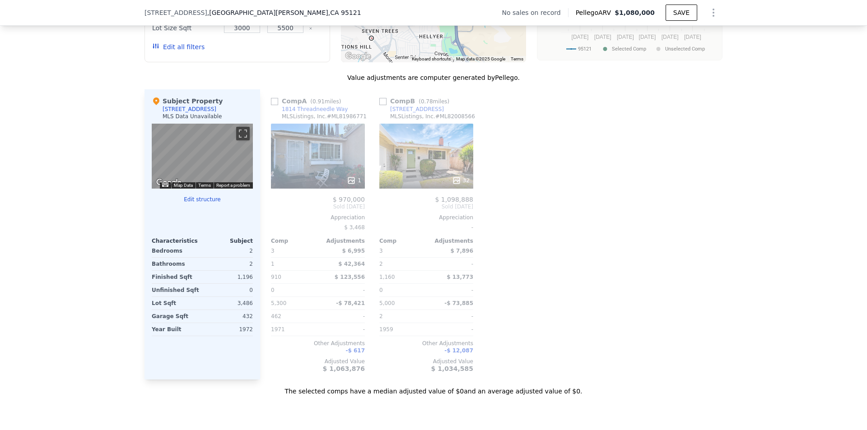
click at [328, 175] on div "1" at bounding box center [318, 156] width 94 height 65
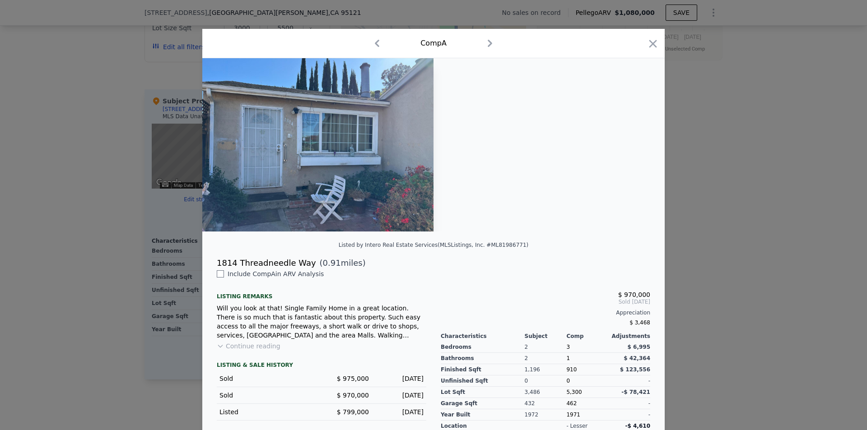
scroll to position [44, 0]
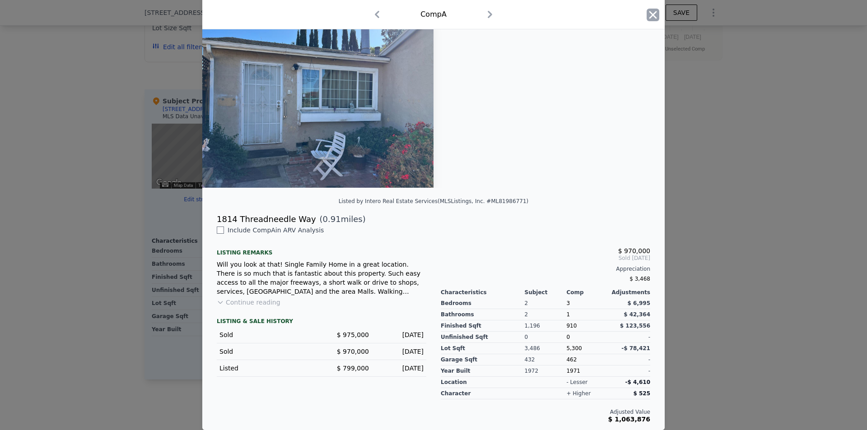
click at [650, 14] on icon "button" at bounding box center [653, 15] width 13 height 13
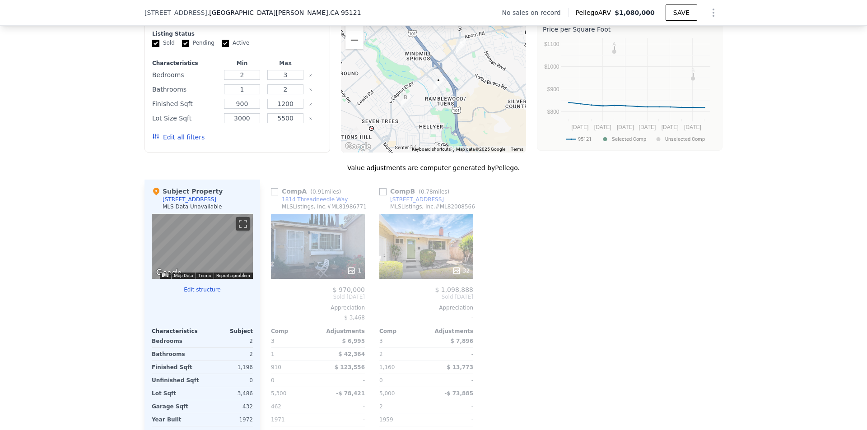
scroll to position [768, 0]
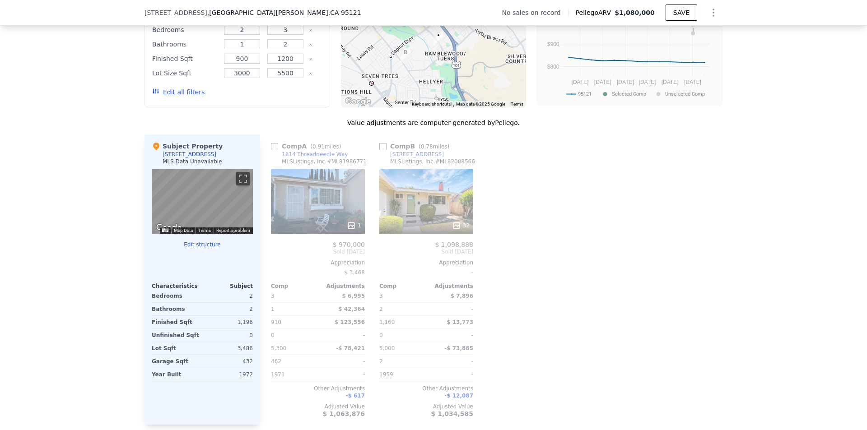
click at [271, 150] on input "checkbox" at bounding box center [274, 146] width 7 height 7
checkbox input "true"
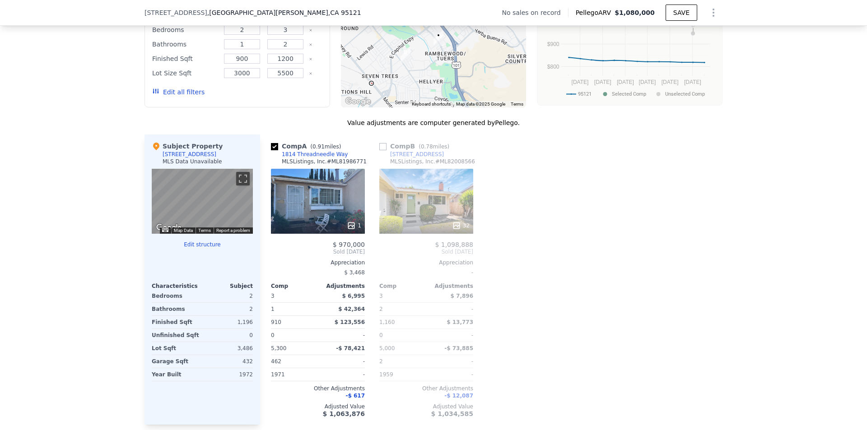
click at [379, 150] on input "checkbox" at bounding box center [382, 146] width 7 height 7
checkbox input "true"
